Goal: Task Accomplishment & Management: Manage account settings

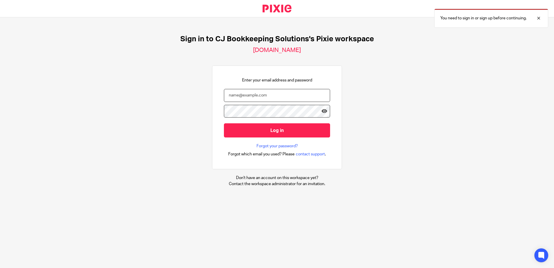
click at [260, 99] on input "email" at bounding box center [277, 95] width 106 height 13
click at [260, 98] on input "email" at bounding box center [277, 95] width 106 height 13
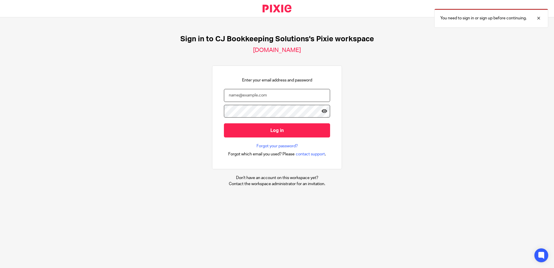
click at [260, 98] on input "email" at bounding box center [277, 95] width 106 height 13
click at [190, 87] on div "Sign in to CJ Bookkeeping Solutions's Pixie workspace cj-bookkeeping.usepixie.n…" at bounding box center [277, 110] width 554 height 187
